Goal: Transaction & Acquisition: Purchase product/service

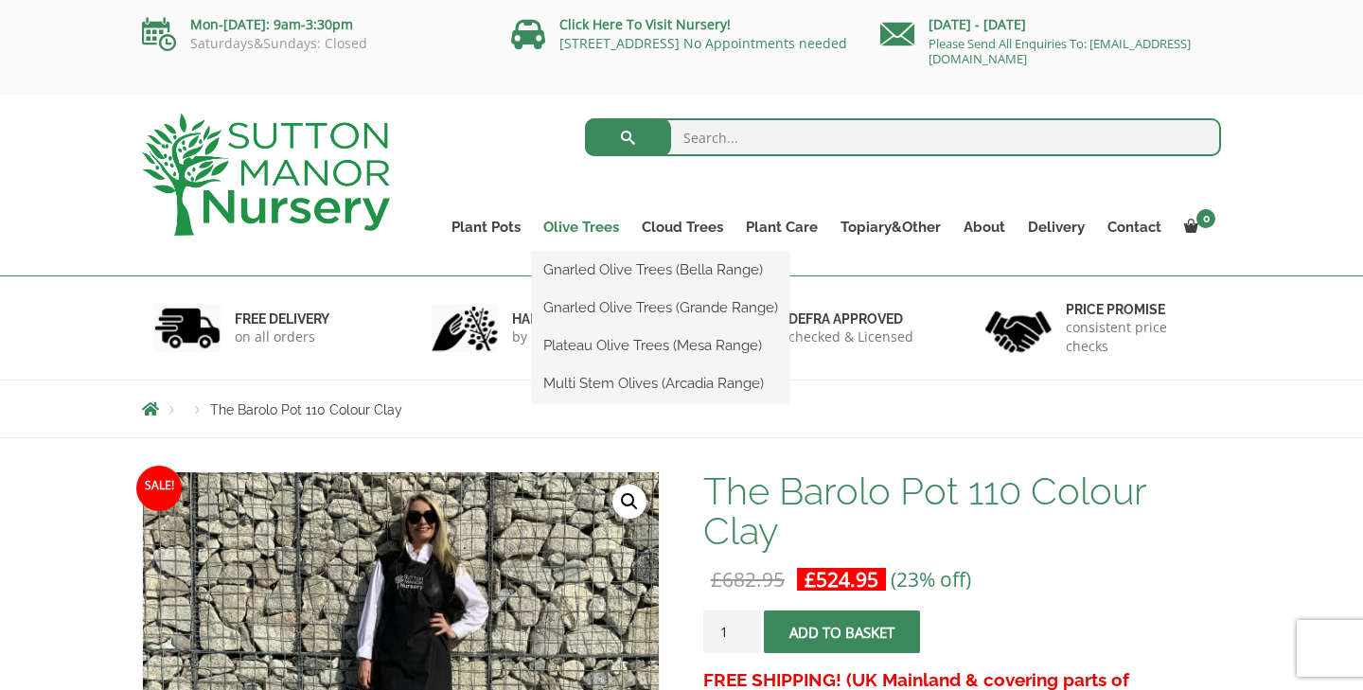
click at [572, 232] on link "Olive Trees" at bounding box center [581, 227] width 98 height 27
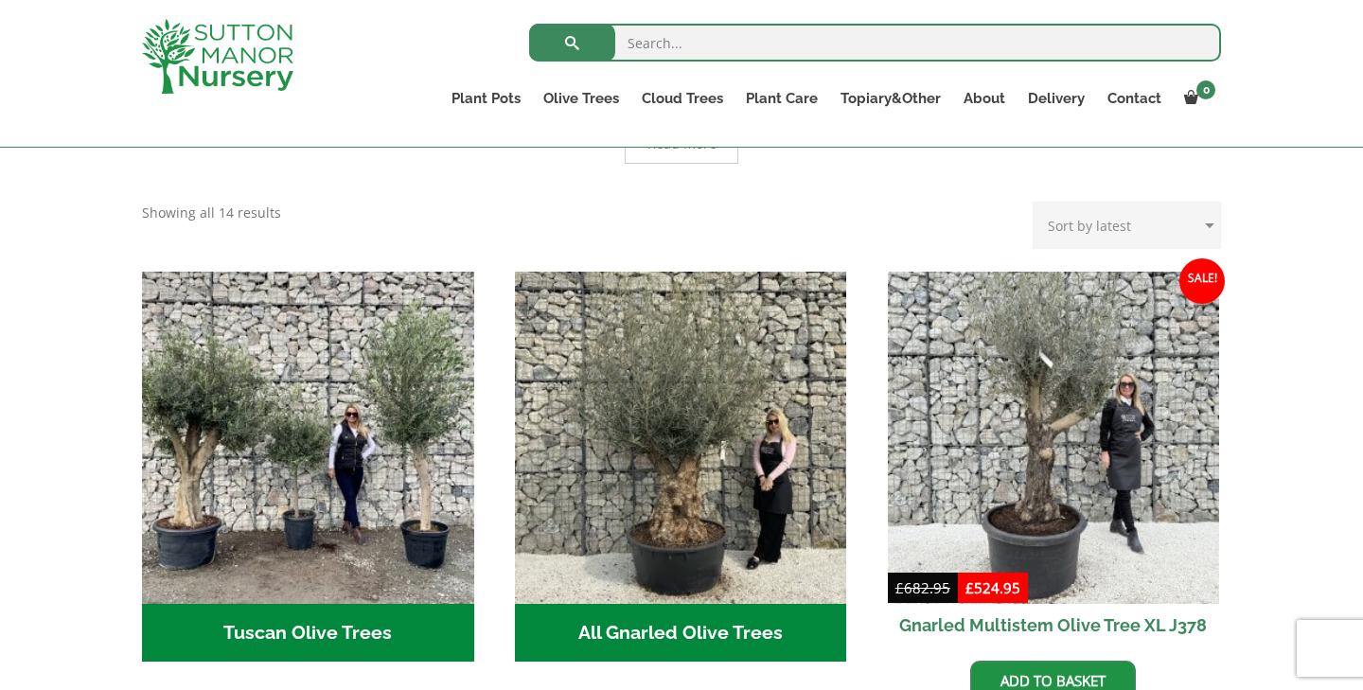
scroll to position [557, 0]
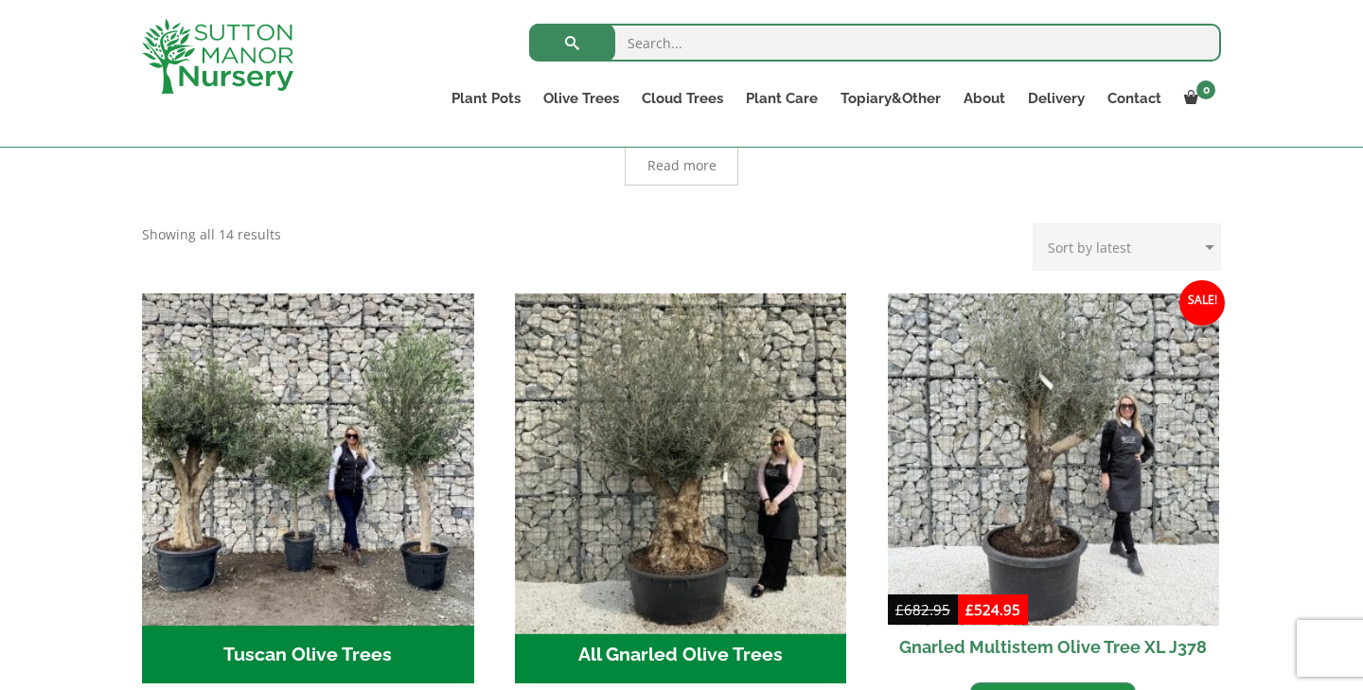
click at [579, 468] on img "Visit product category All Gnarled Olive Trees" at bounding box center [680, 459] width 348 height 348
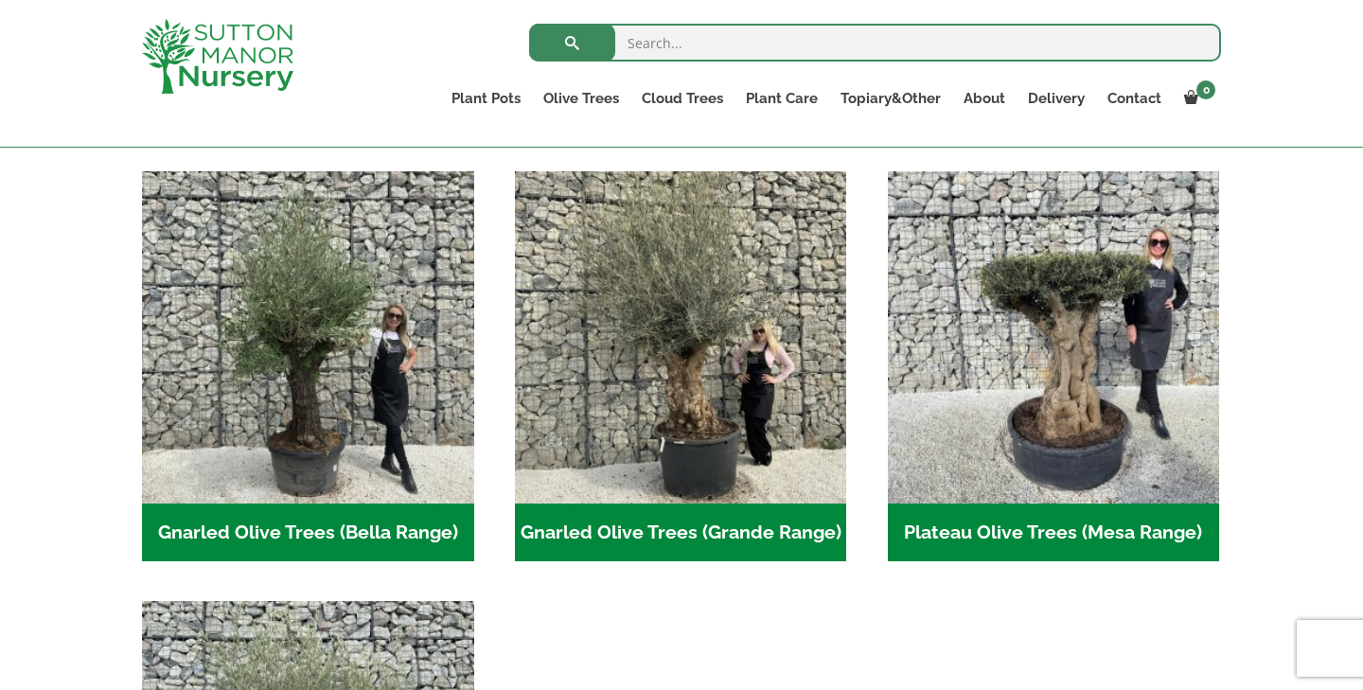
scroll to position [384, 0]
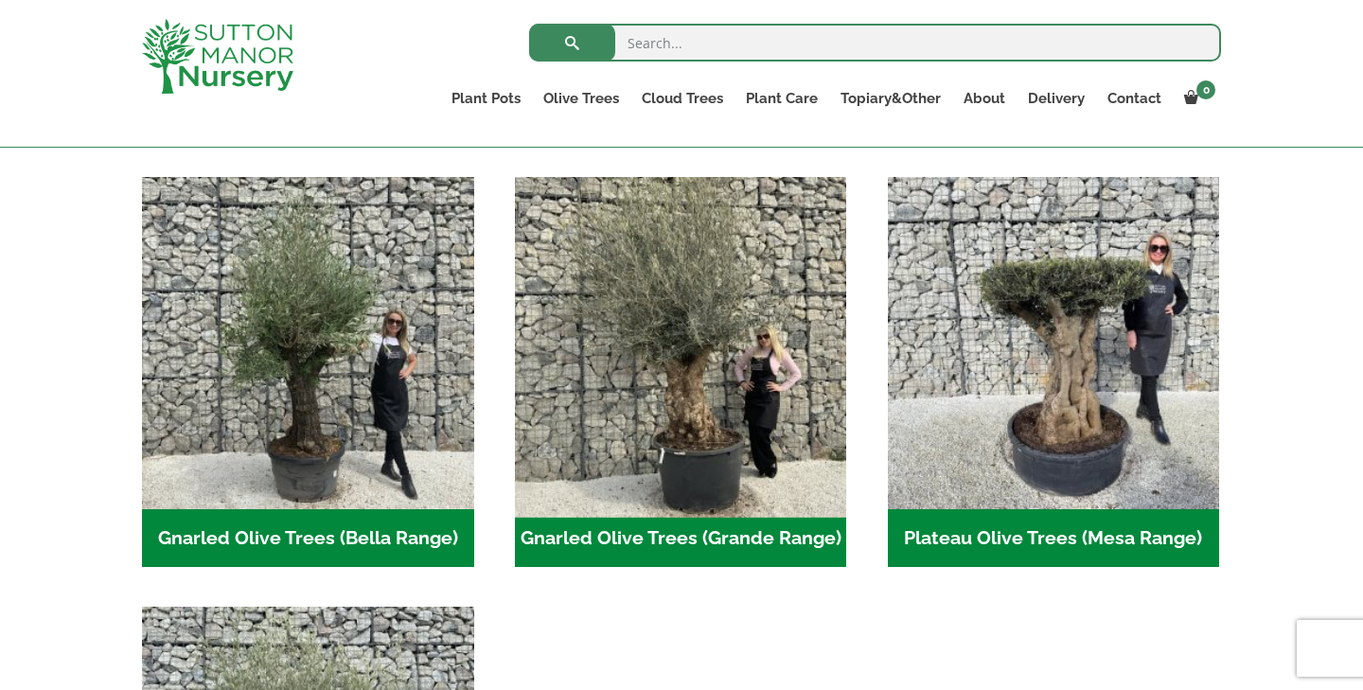
click at [623, 396] on img "Visit product category Gnarled Olive Trees (Grande Range)" at bounding box center [680, 343] width 348 height 348
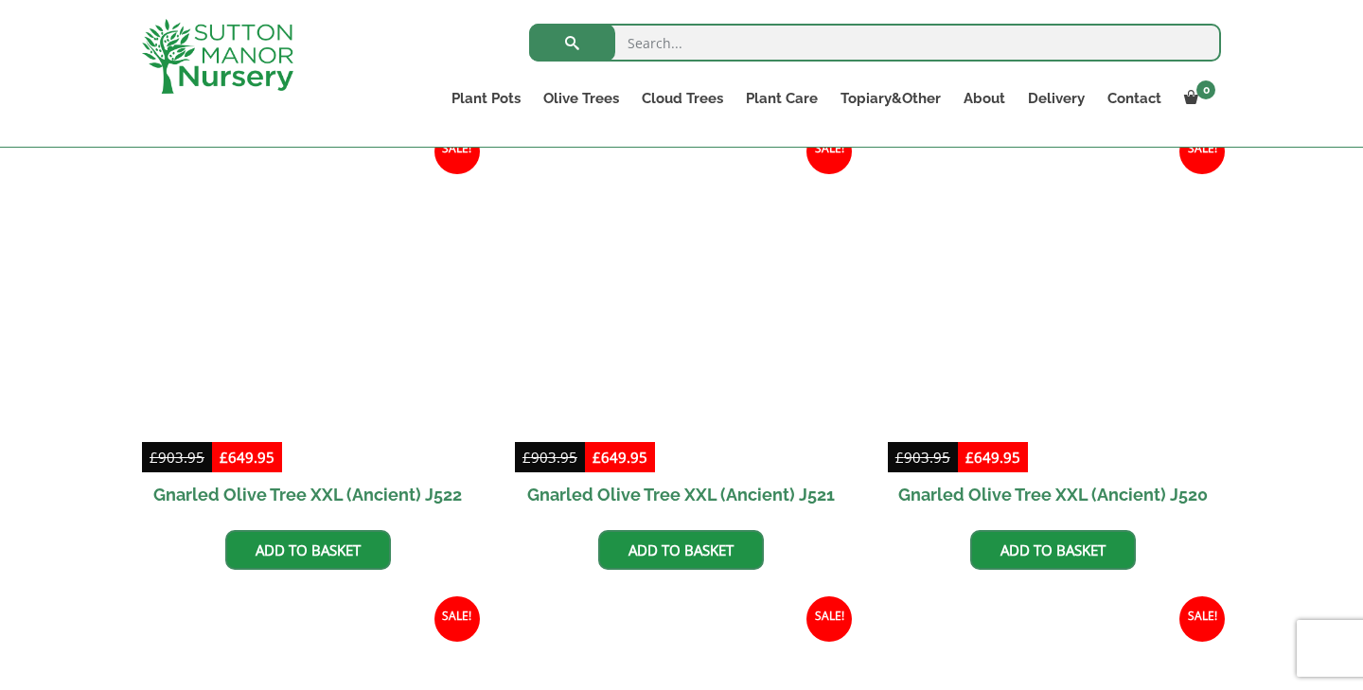
scroll to position [954, 0]
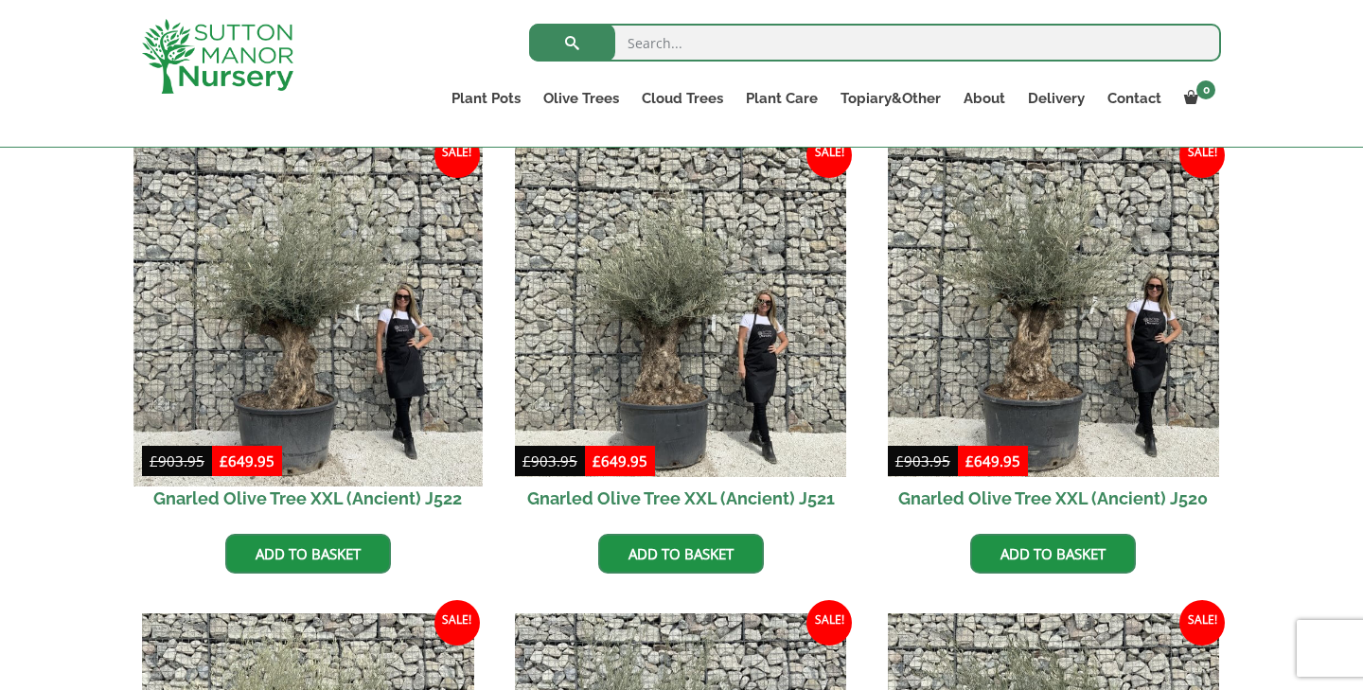
click at [385, 404] on img at bounding box center [307, 311] width 348 height 348
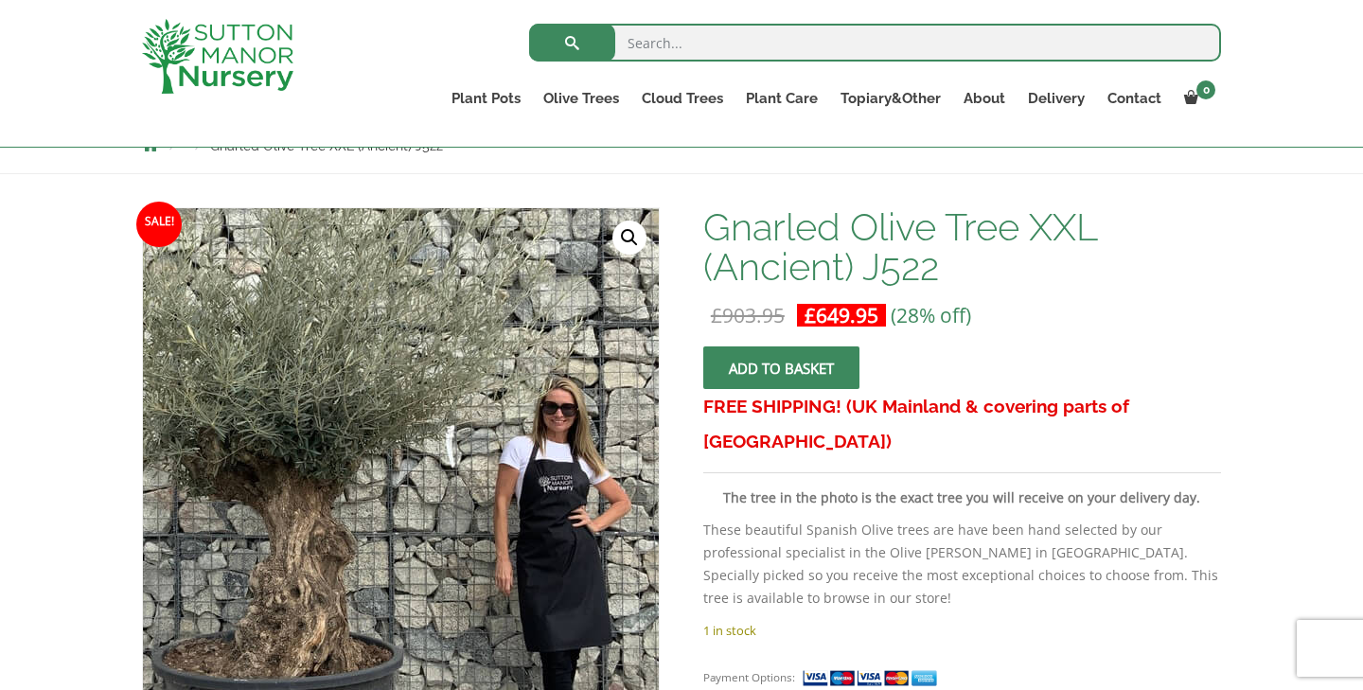
scroll to position [214, 0]
